Goal: Task Accomplishment & Management: Complete application form

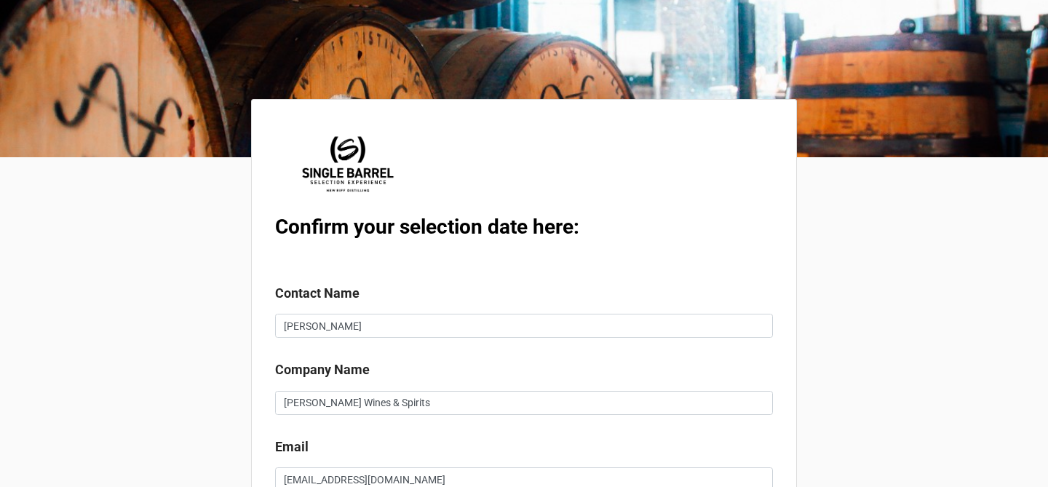
scroll to position [372, 0]
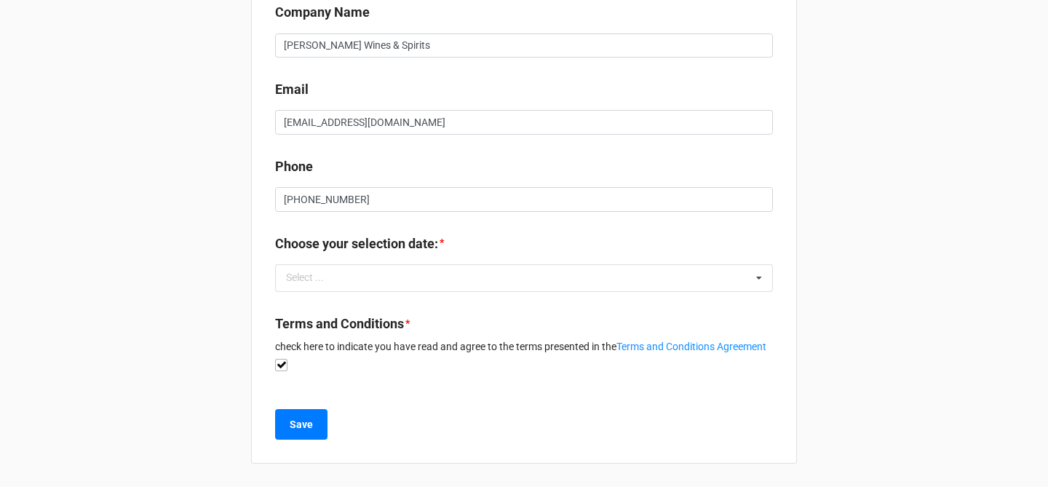
click at [517, 264] on div "Select ... No results found." at bounding box center [524, 278] width 498 height 28
click at [880, 215] on div "Confirm your selection date here: Contact Name [PERSON_NAME] Company Name [PERS…" at bounding box center [524, 65] width 1048 height 844
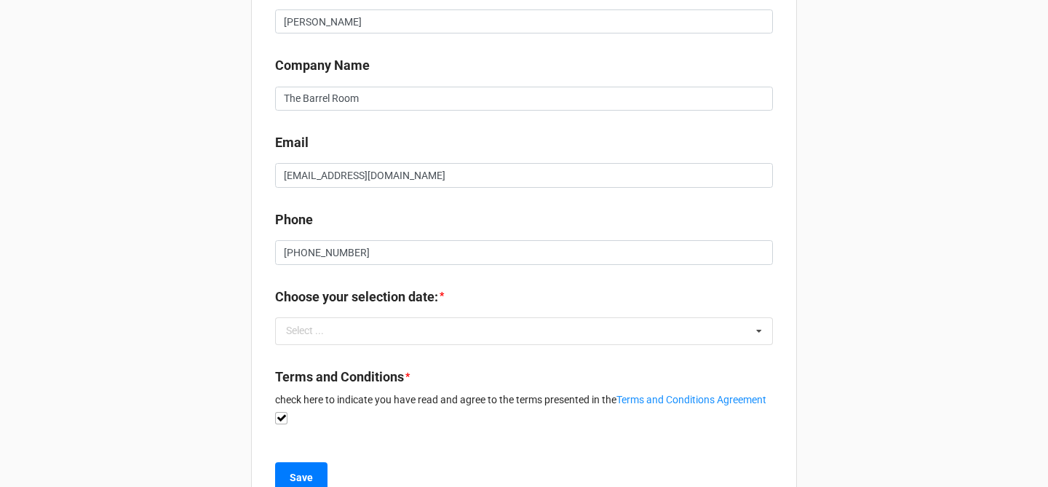
scroll to position [372, 0]
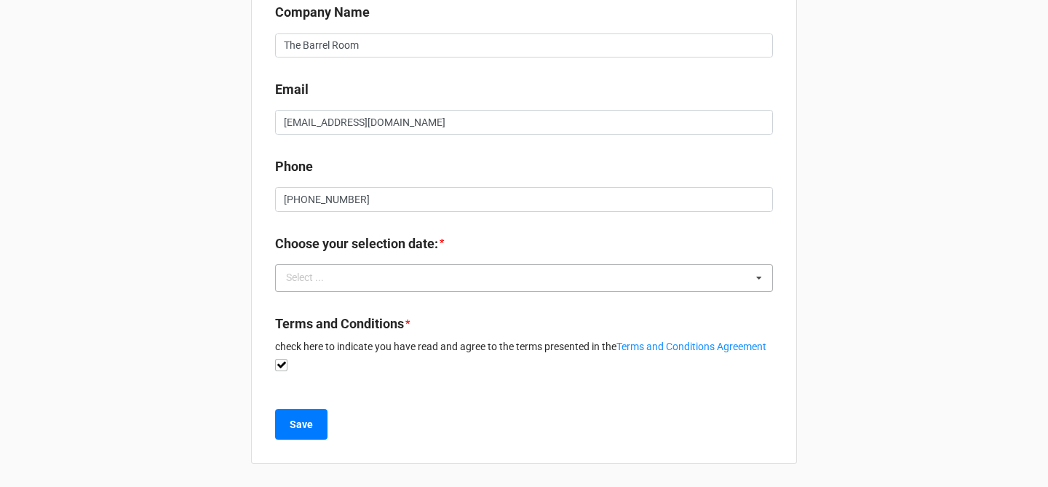
click at [440, 264] on div "Select ... No results found." at bounding box center [524, 278] width 498 height 28
